Goal: Task Accomplishment & Management: Use online tool/utility

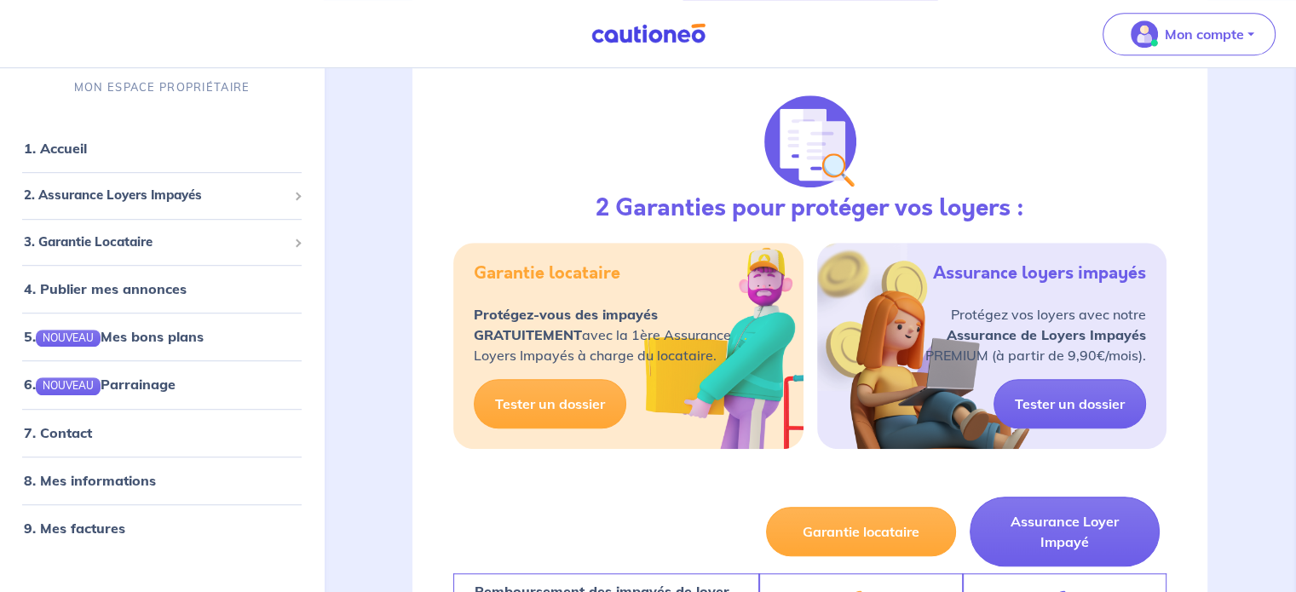
scroll to position [1080, 0]
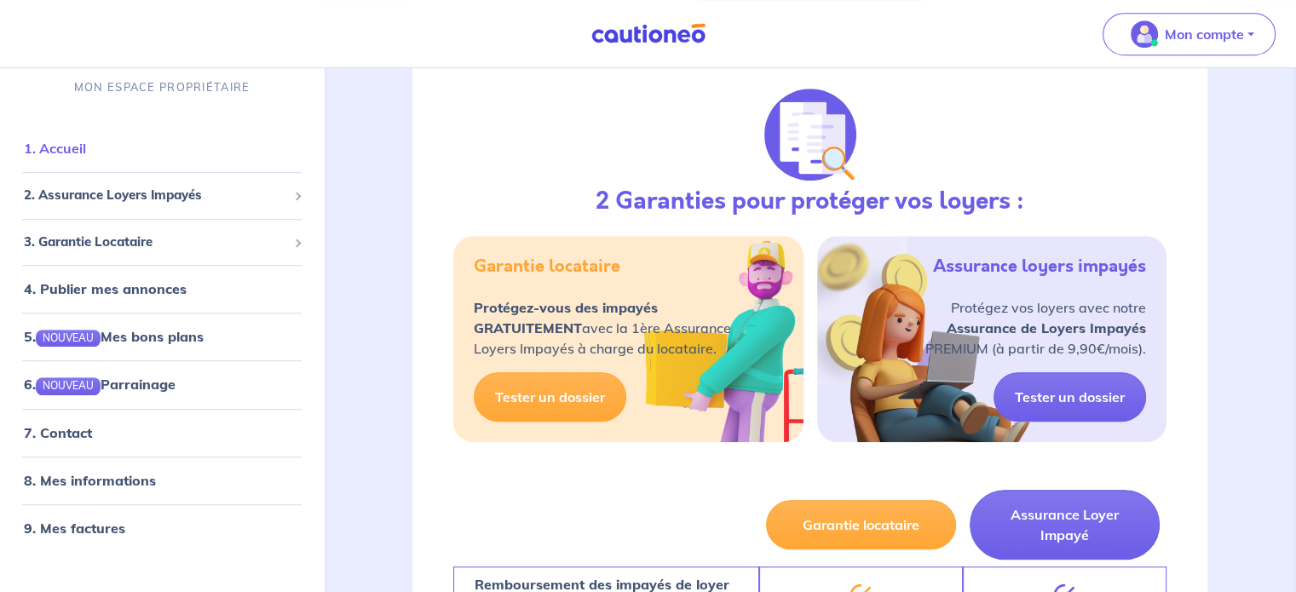
click at [72, 149] on link "1. Accueil" at bounding box center [55, 149] width 62 height 17
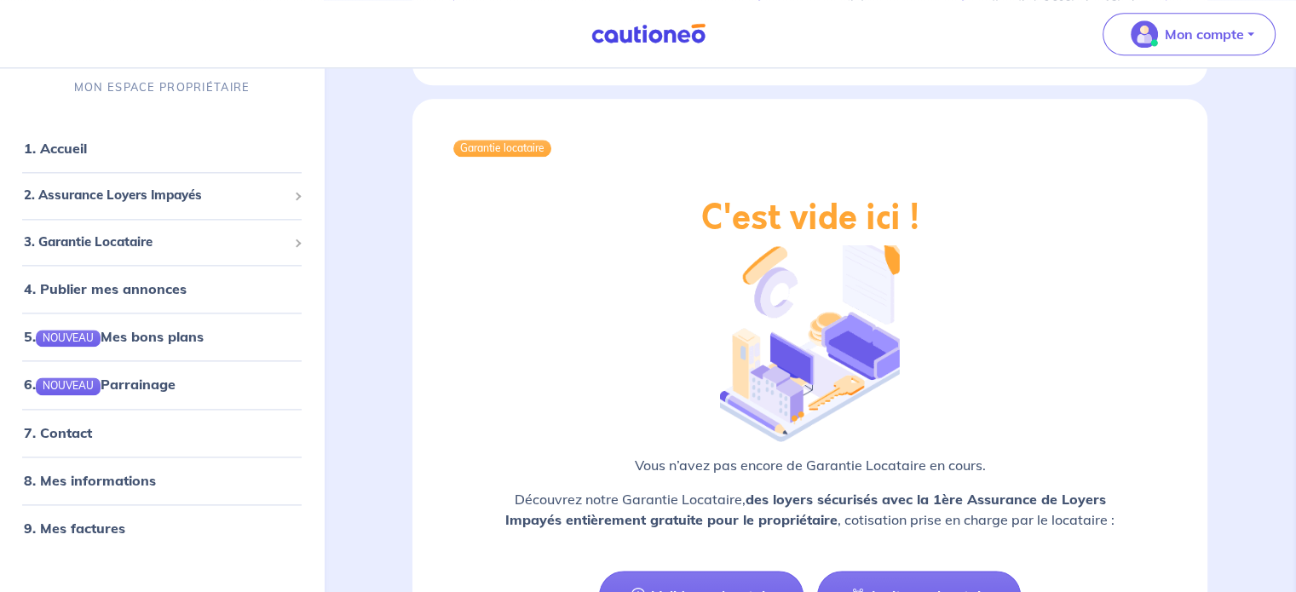
scroll to position [2359, 0]
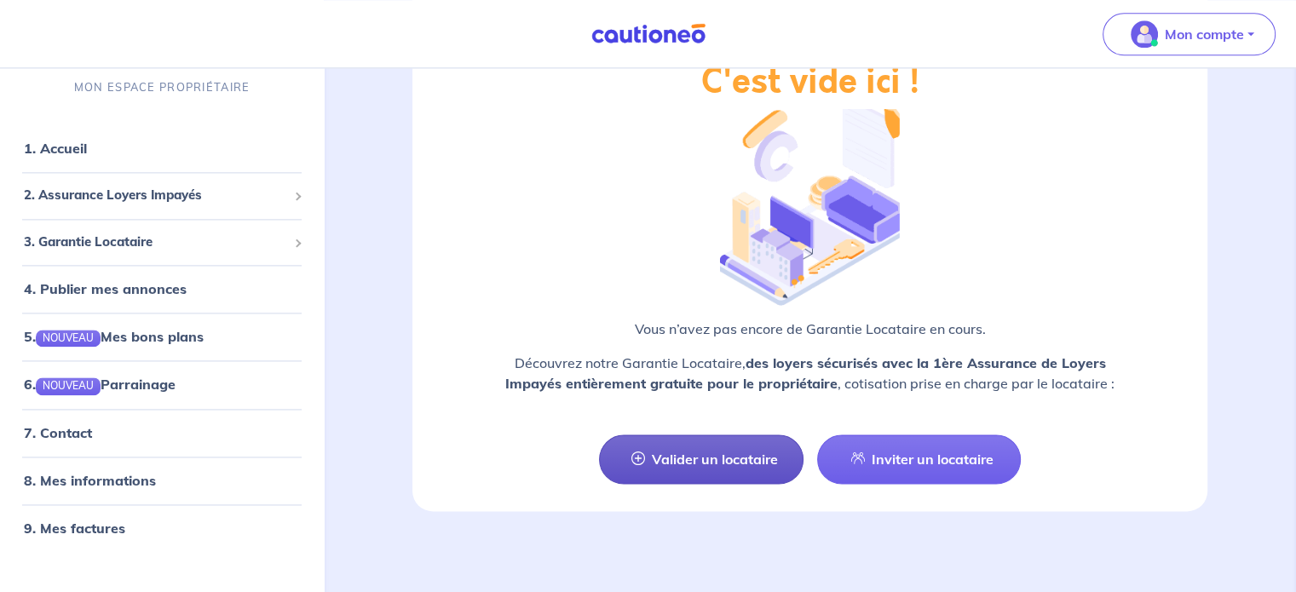
click at [742, 444] on link "Valider un locataire" at bounding box center [701, 459] width 205 height 49
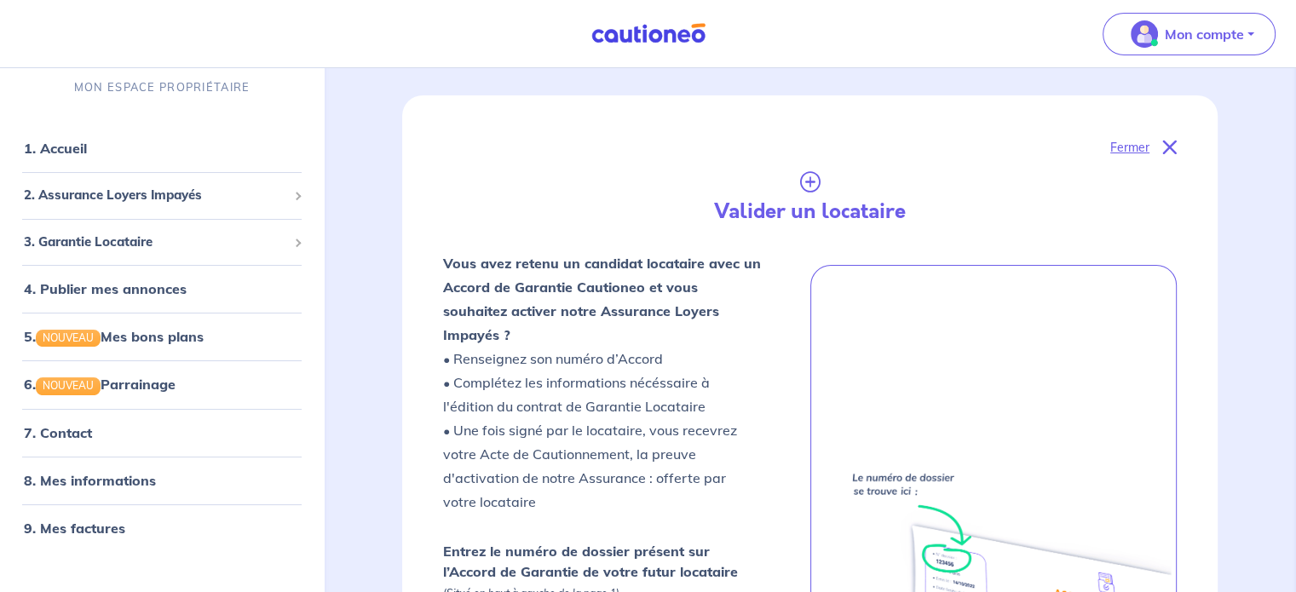
scroll to position [170, 0]
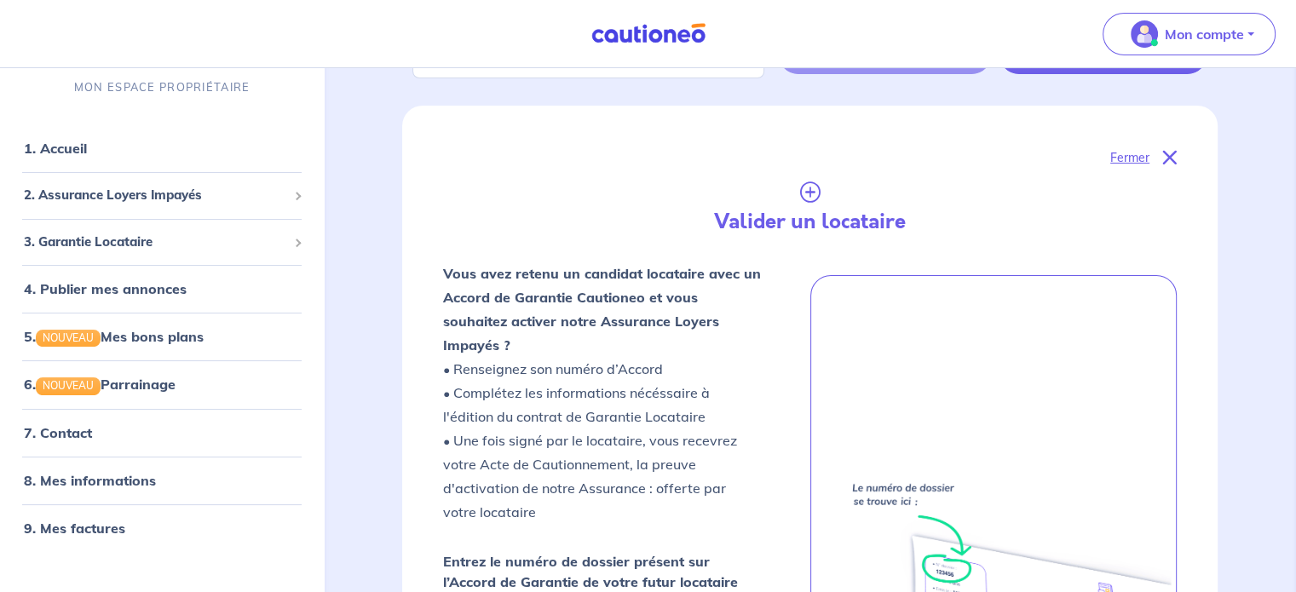
click at [1132, 159] on p "Fermer" at bounding box center [1129, 158] width 39 height 22
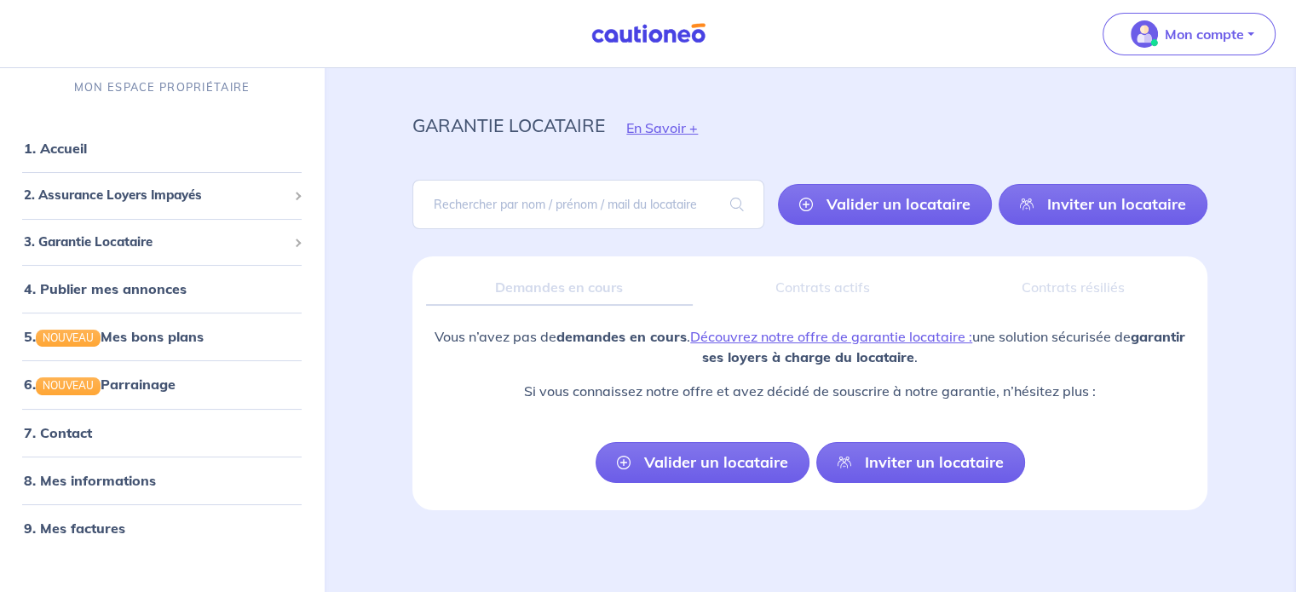
scroll to position [18, 0]
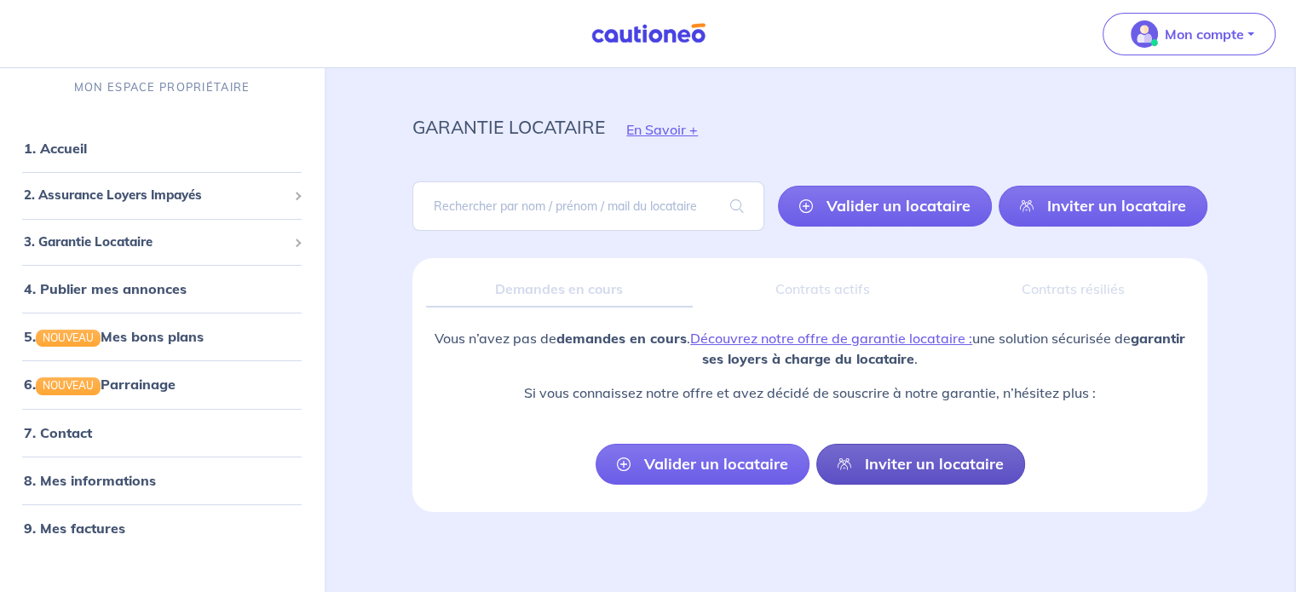
click at [937, 459] on link "Inviter un locataire" at bounding box center [920, 464] width 209 height 41
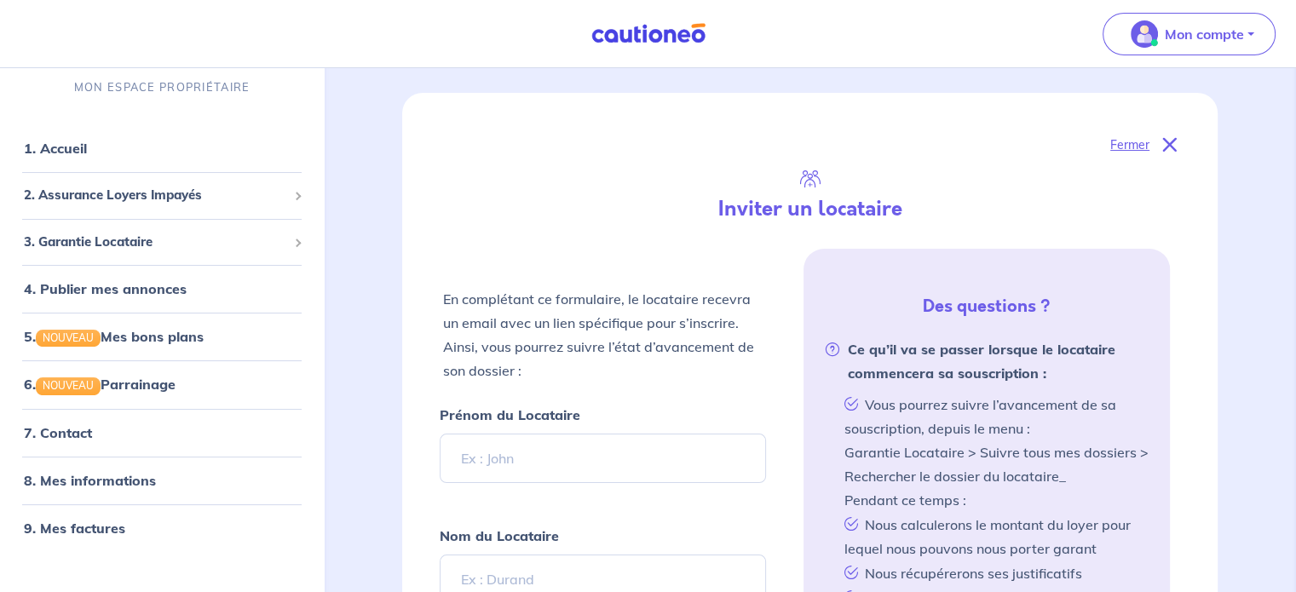
scroll to position [182, 0]
click at [290, 243] on div "3. Garantie Locataire" at bounding box center [162, 242] width 310 height 33
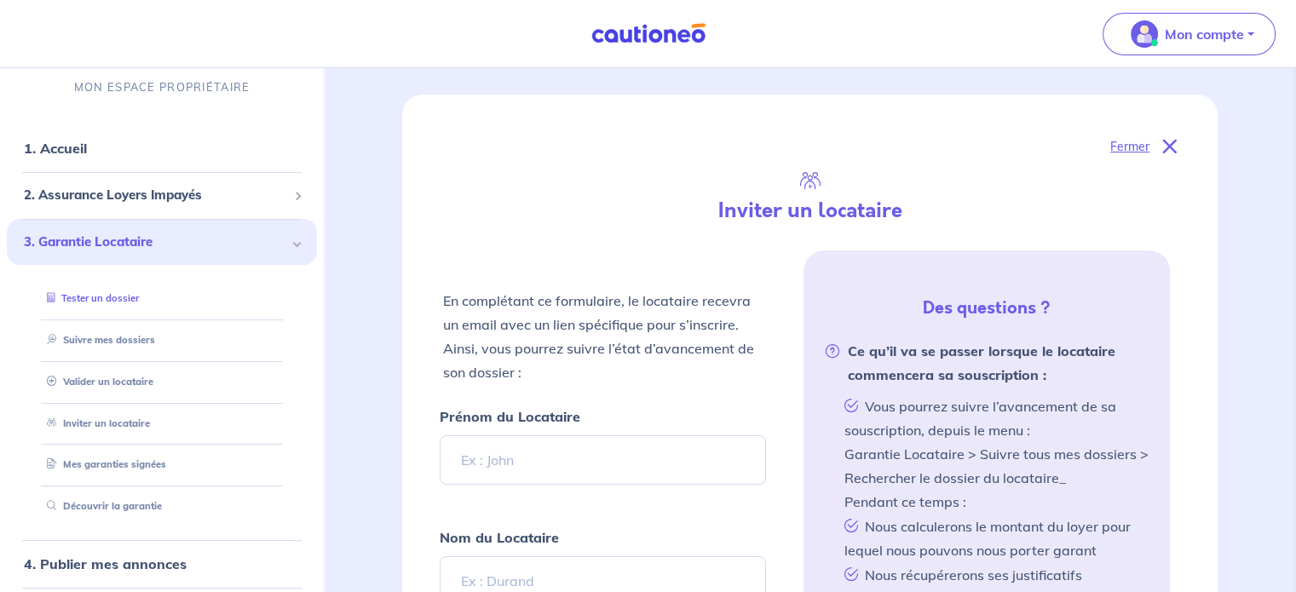
click at [130, 298] on link "Tester un dossier" at bounding box center [89, 299] width 99 height 12
